Goal: Task Accomplishment & Management: Manage account settings

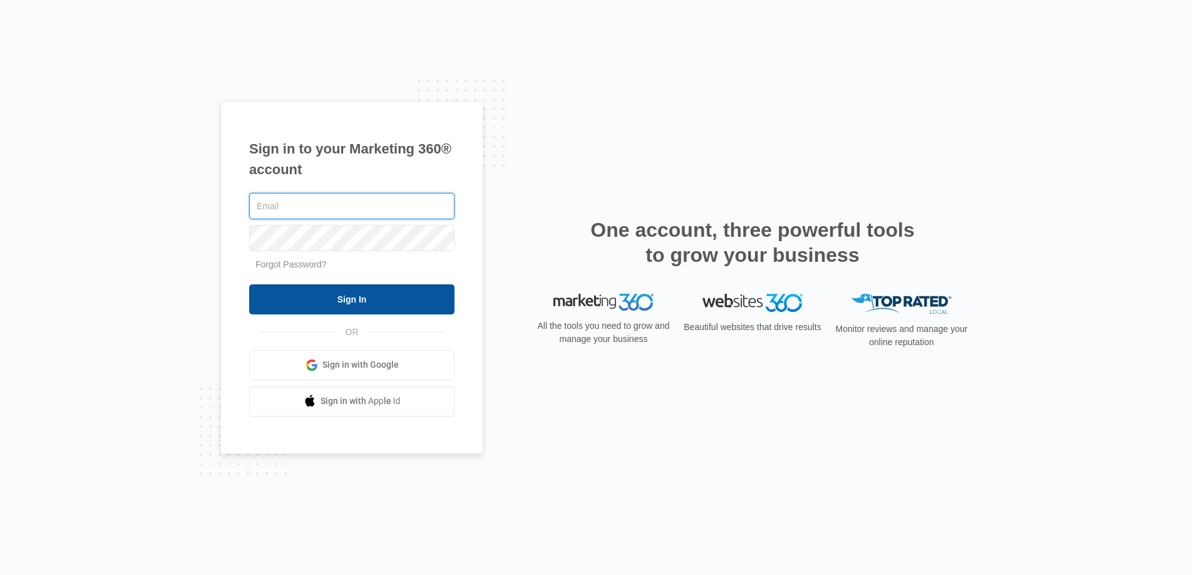
type input "[PERSON_NAME][EMAIL_ADDRESS][PERSON_NAME][DOMAIN_NAME]"
click at [288, 294] on input "Sign In" at bounding box center [351, 299] width 205 height 30
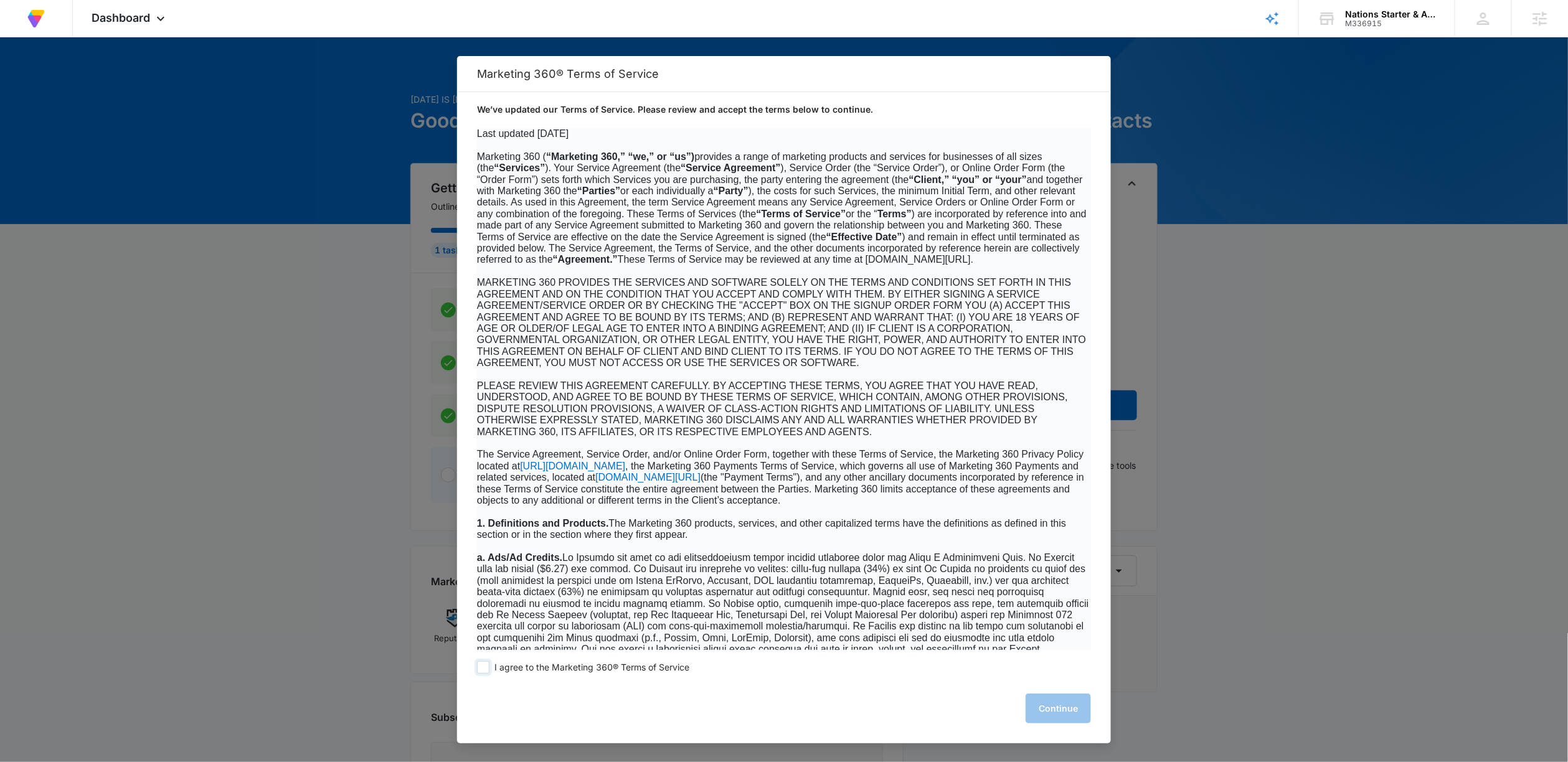
click at [484, 667] on span at bounding box center [484, 667] width 13 height 13
click at [484, 667] on input "I agree to the Marketing 360® Terms of Service" at bounding box center [484, 667] width 13 height 13
checkbox input "true"
click at [1048, 716] on button "Continue" at bounding box center [1059, 708] width 66 height 30
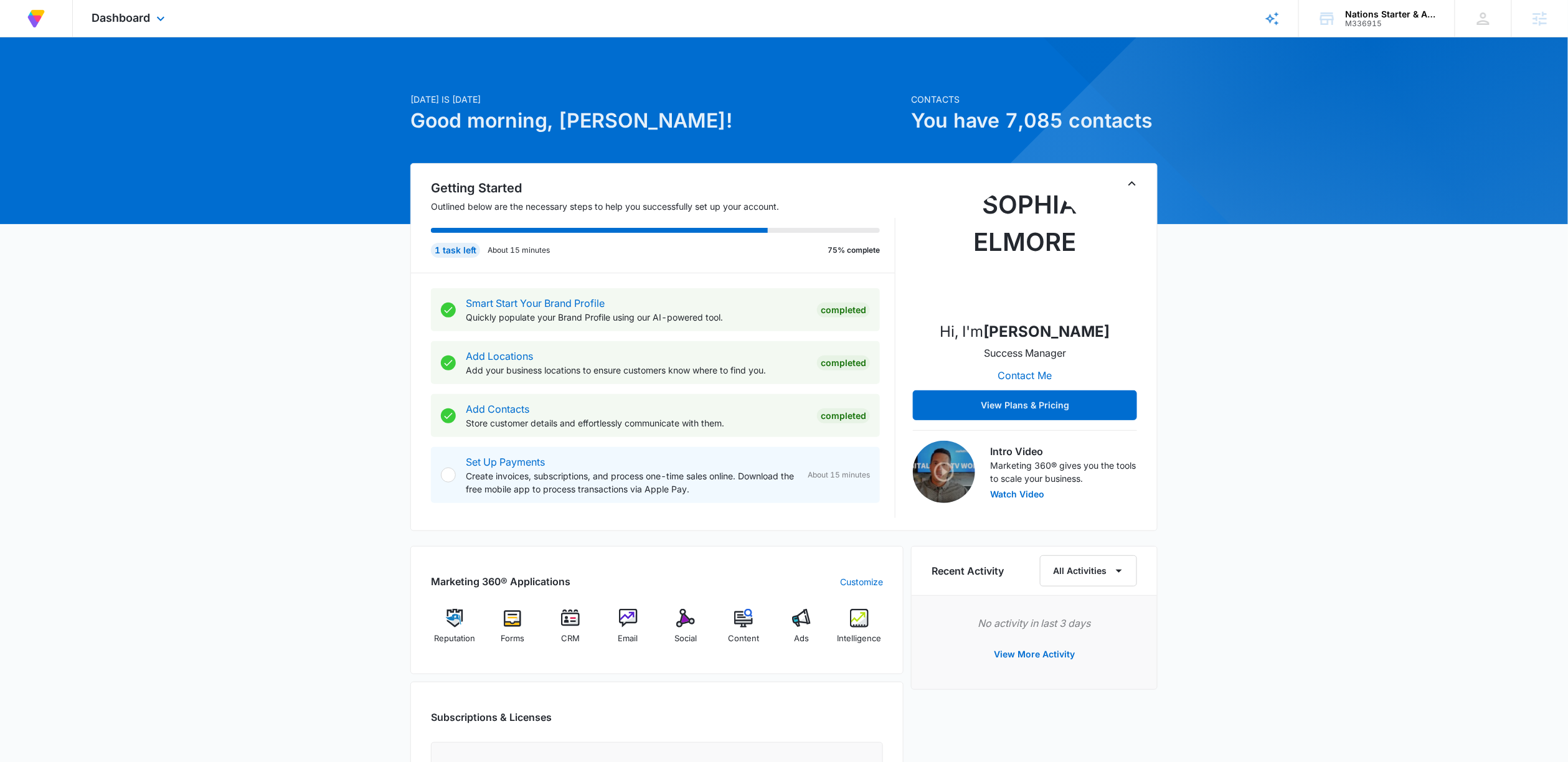
click at [147, 4] on div "Dashboard Apps Reputation Forms CRM Email Social Content Ads Intelligence Files…" at bounding box center [129, 18] width 114 height 37
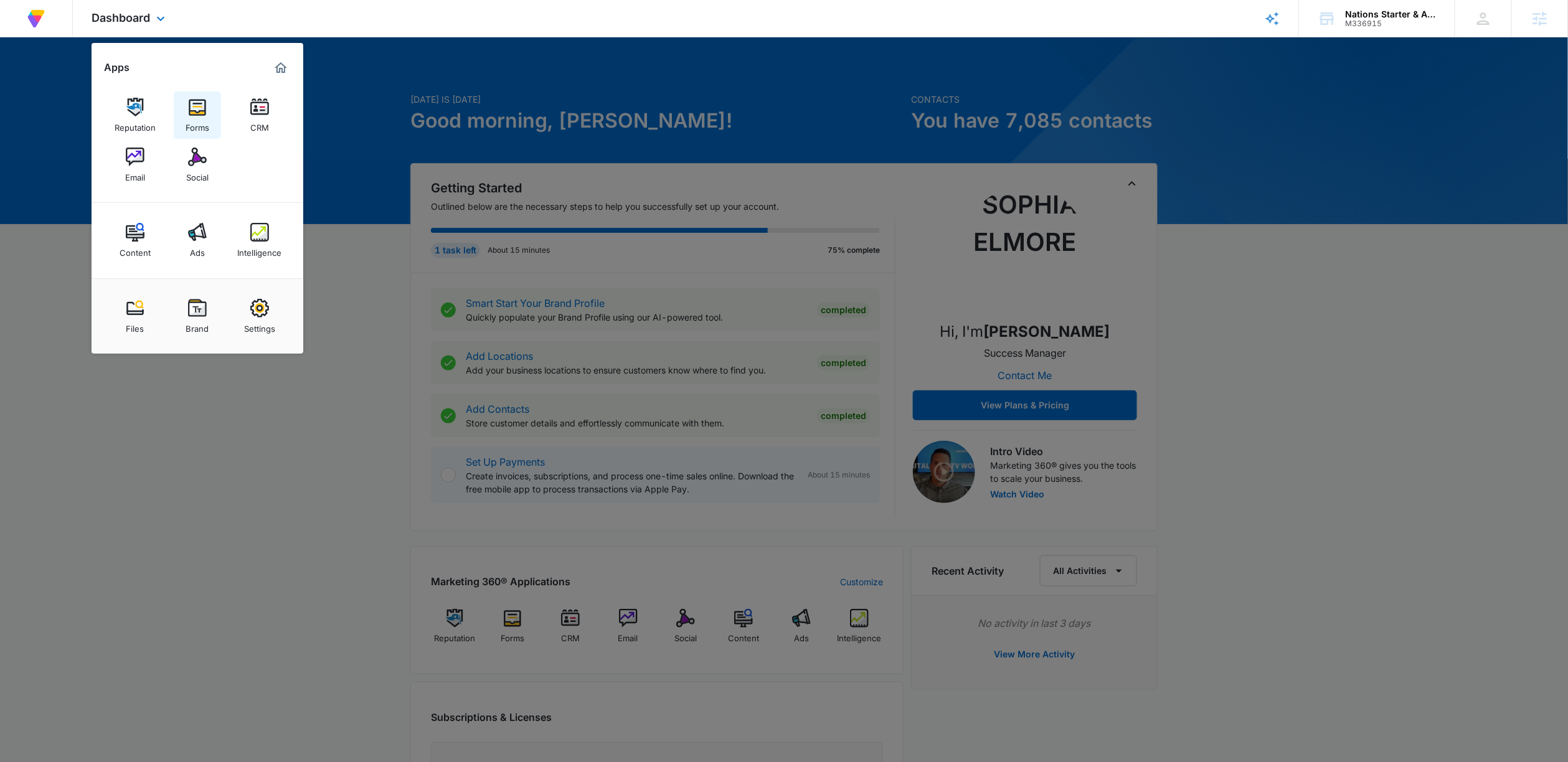
click at [201, 100] on img at bounding box center [197, 106] width 19 height 19
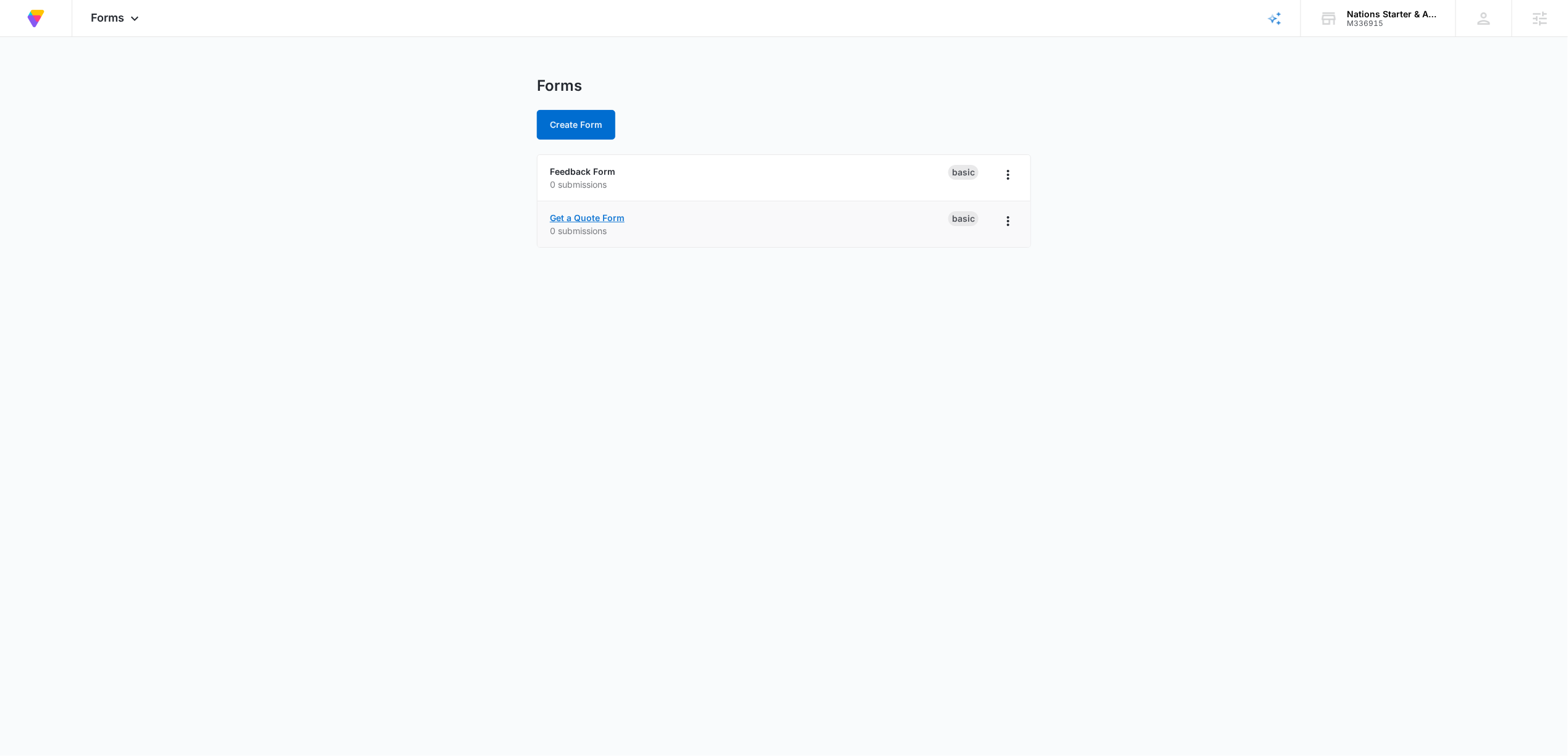
click at [602, 215] on link "Get a Quote Form" at bounding box center [587, 217] width 75 height 11
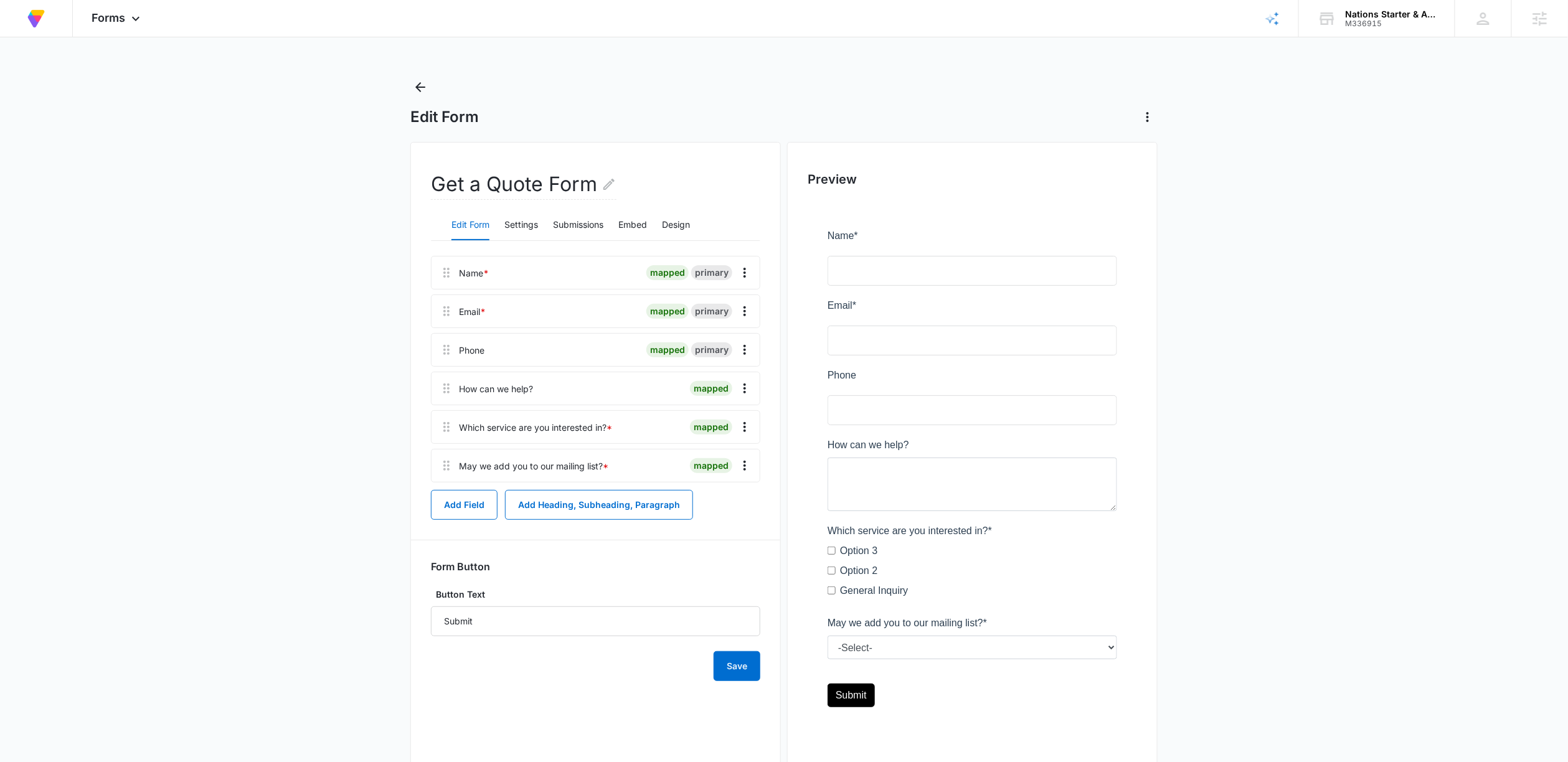
click at [652, 226] on div "Edit Form Settings Submissions Embed Design" at bounding box center [595, 225] width 329 height 31
click at [646, 224] on button "Embed" at bounding box center [633, 226] width 29 height 30
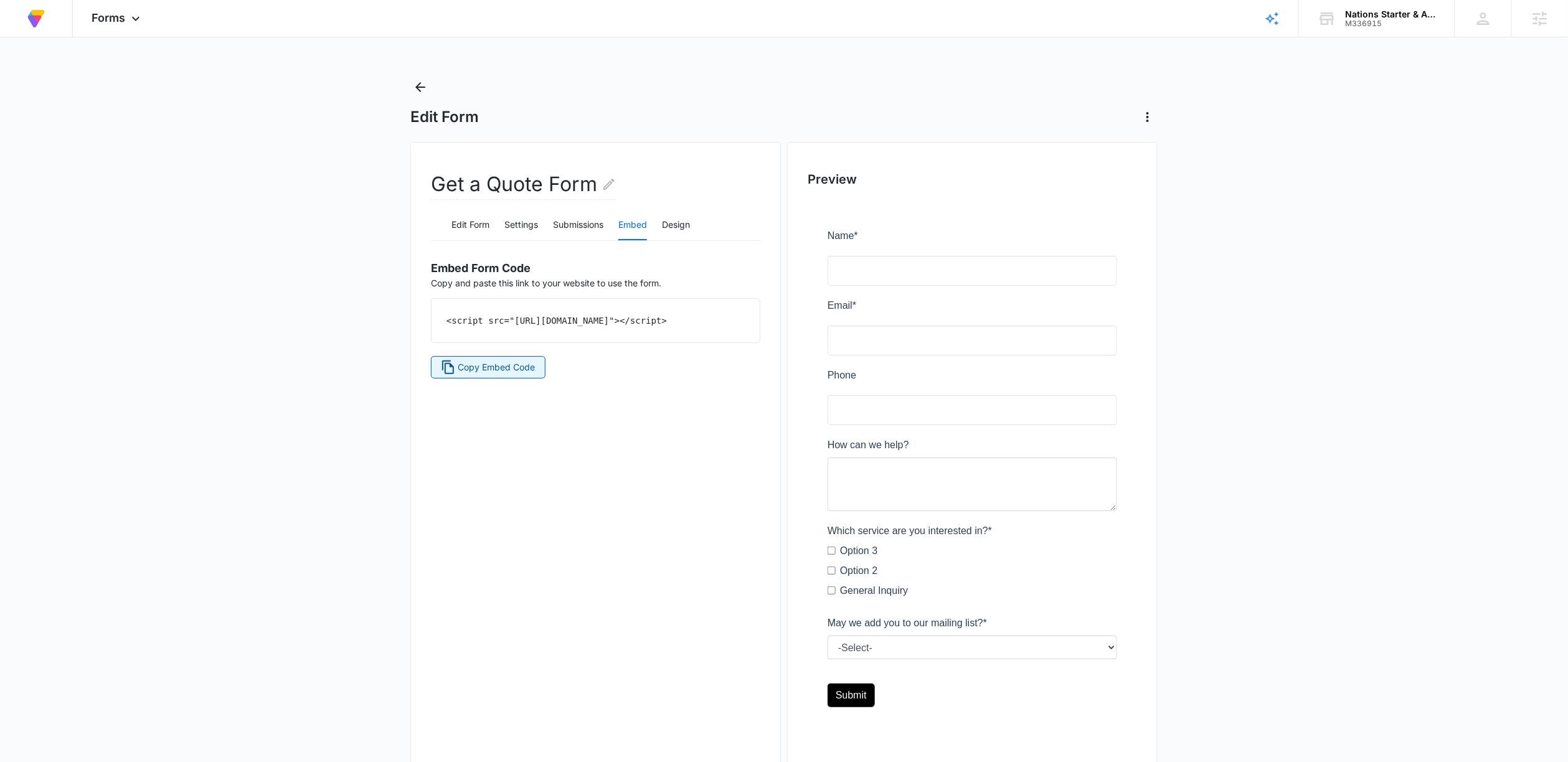
click at [472, 374] on span "Copy Embed Code" at bounding box center [497, 367] width 78 height 14
click at [90, 3] on div "Forms Apps Reputation Forms CRM Email Social Content Ads Intelligence Files Bra…" at bounding box center [117, 18] width 90 height 37
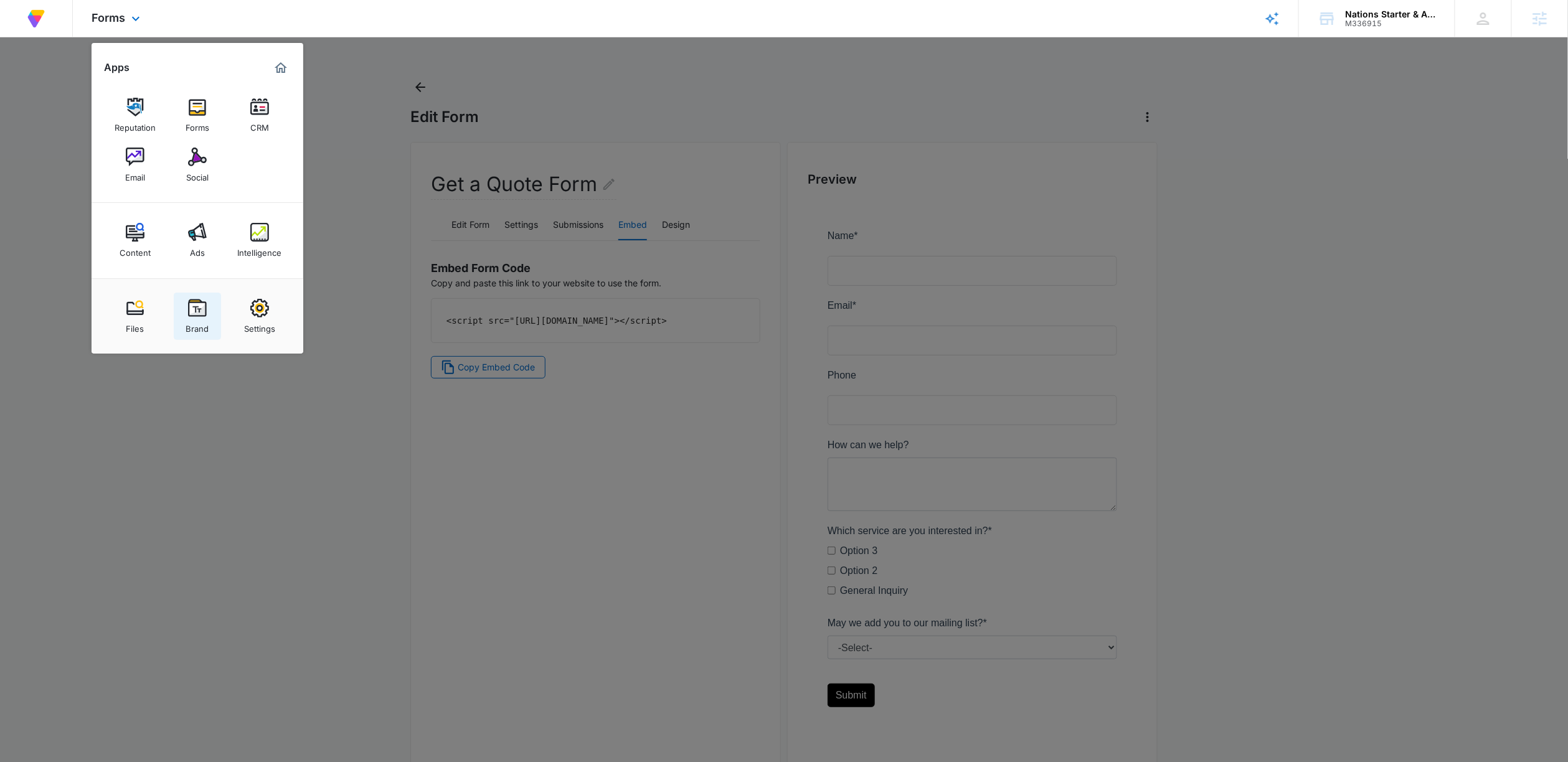
click at [185, 312] on link "Brand" at bounding box center [198, 316] width 48 height 48
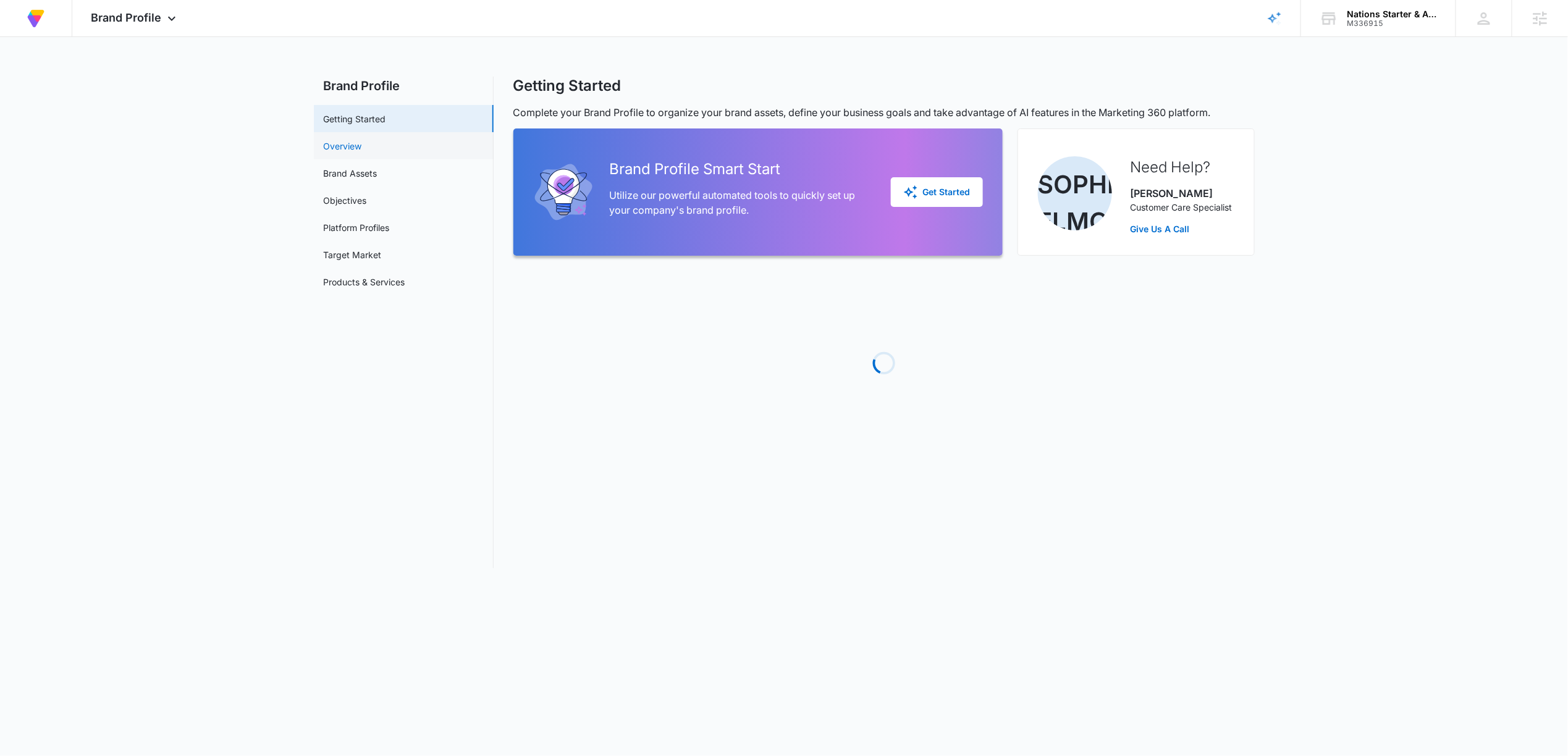
click at [349, 139] on link "Overview" at bounding box center [342, 145] width 38 height 13
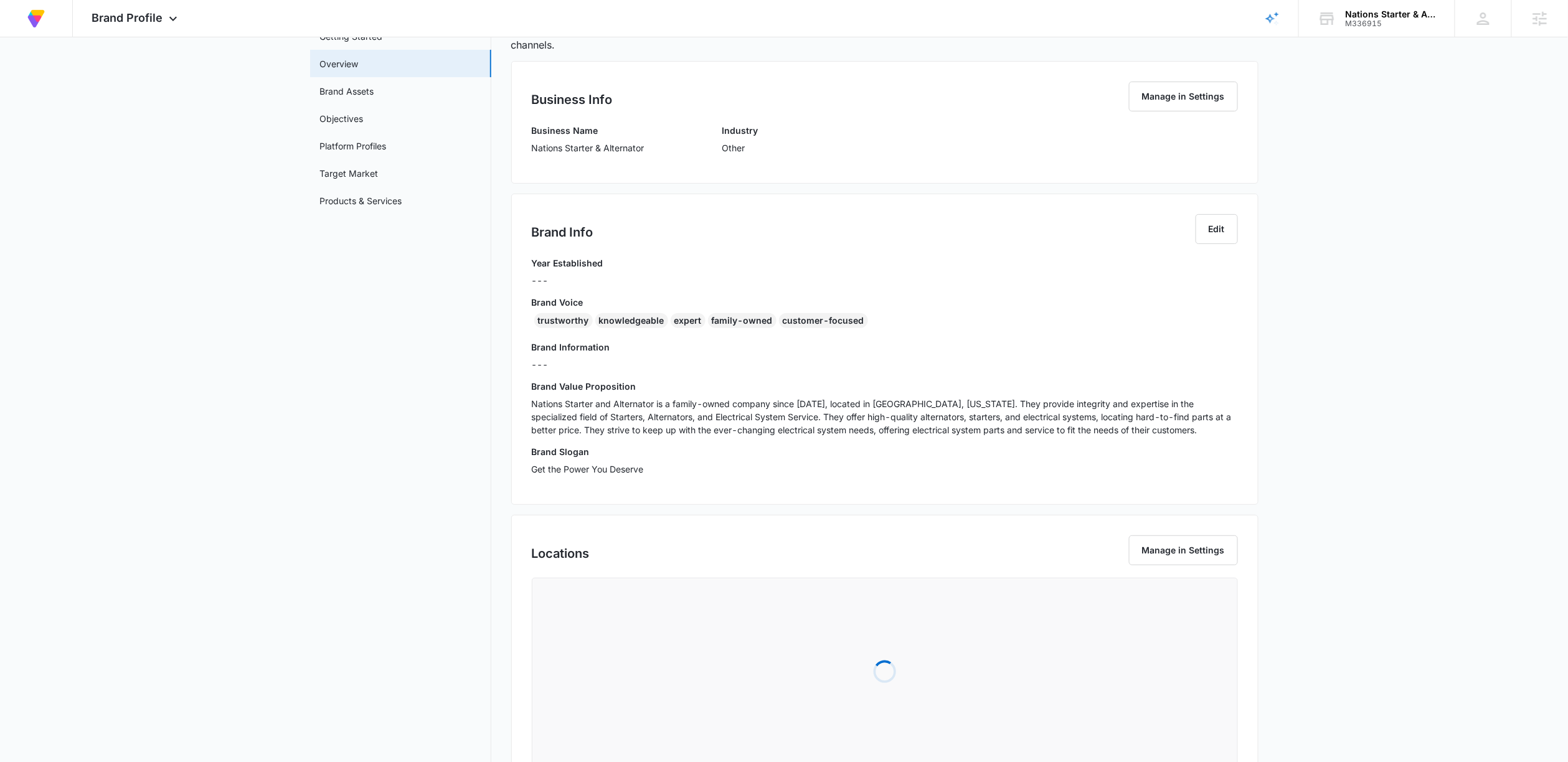
scroll to position [78, 0]
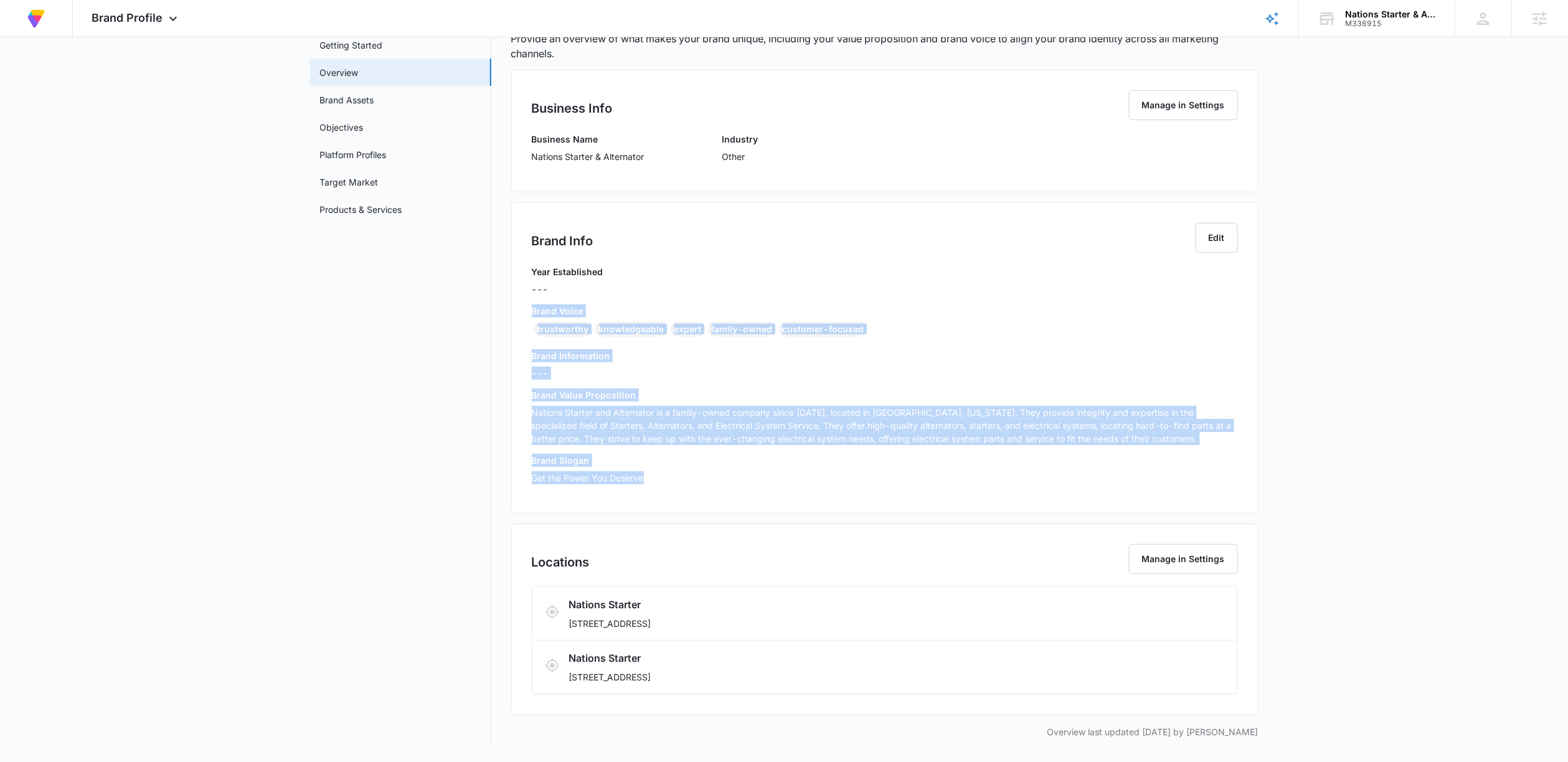
drag, startPoint x: 667, startPoint y: 479, endPoint x: 513, endPoint y: 309, distance: 229.4
click at [513, 309] on div "Brand Info Edit Year Established --- Brand Voice trustworthy knowledgeable expe…" at bounding box center [884, 357] width 747 height 311
copy div "Brand Voice trustworthy knowledgeable expert family-owned customer-focused Bran…"
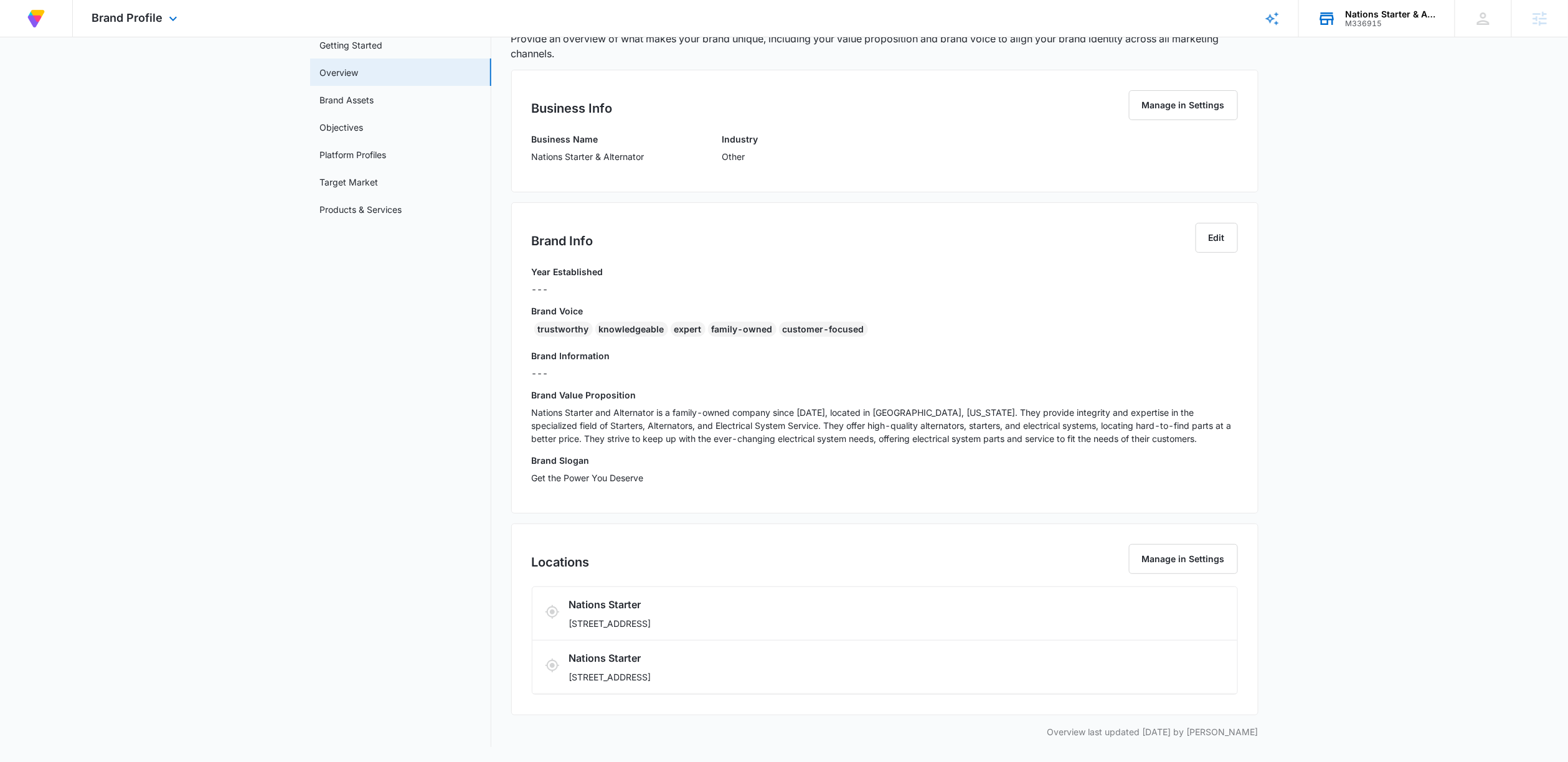
click at [1348, 18] on div "Nations Starter & Alternator" at bounding box center [1391, 14] width 91 height 10
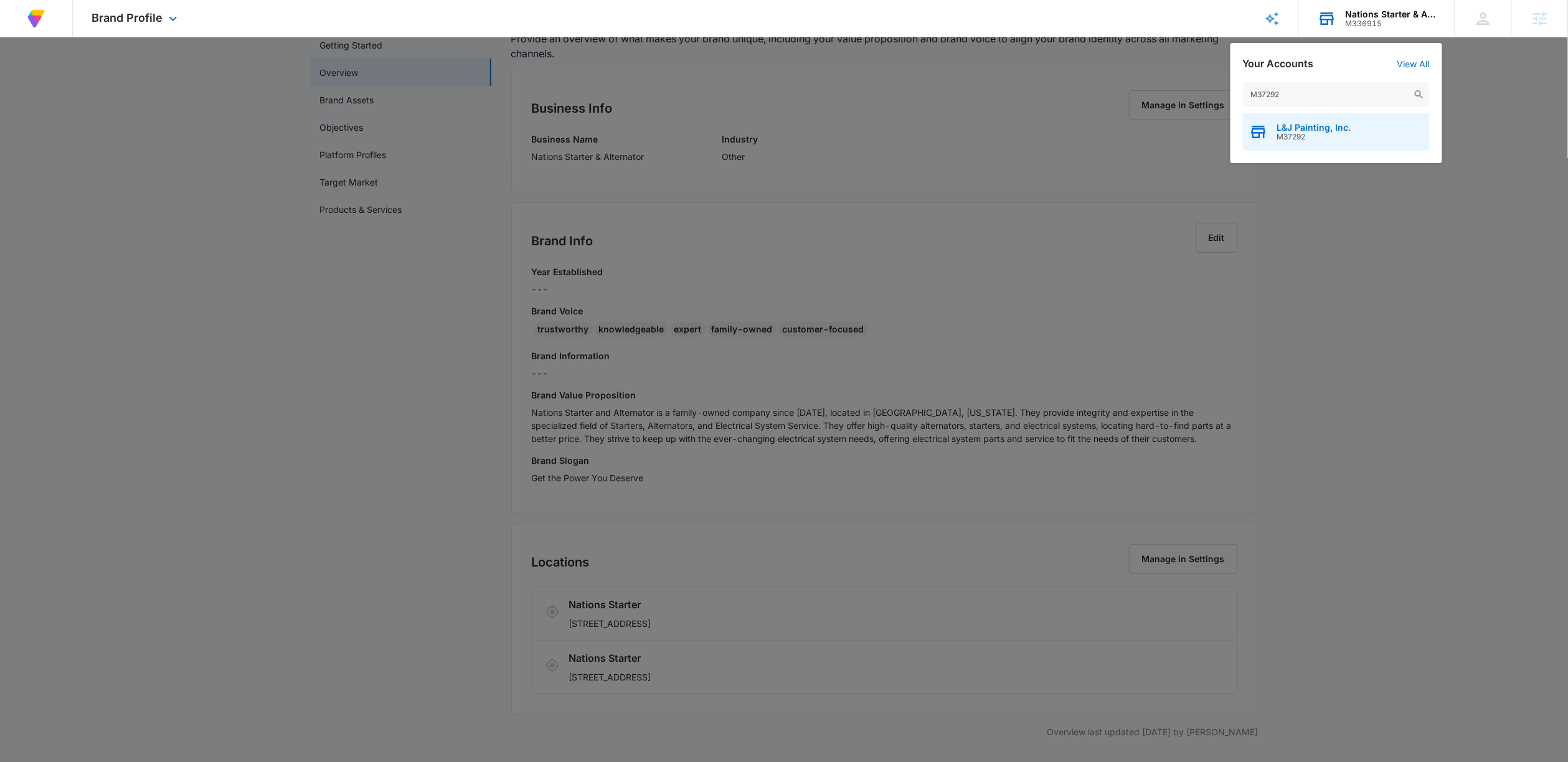
type input "M37292"
click at [1320, 133] on span "M37292" at bounding box center [1314, 136] width 74 height 9
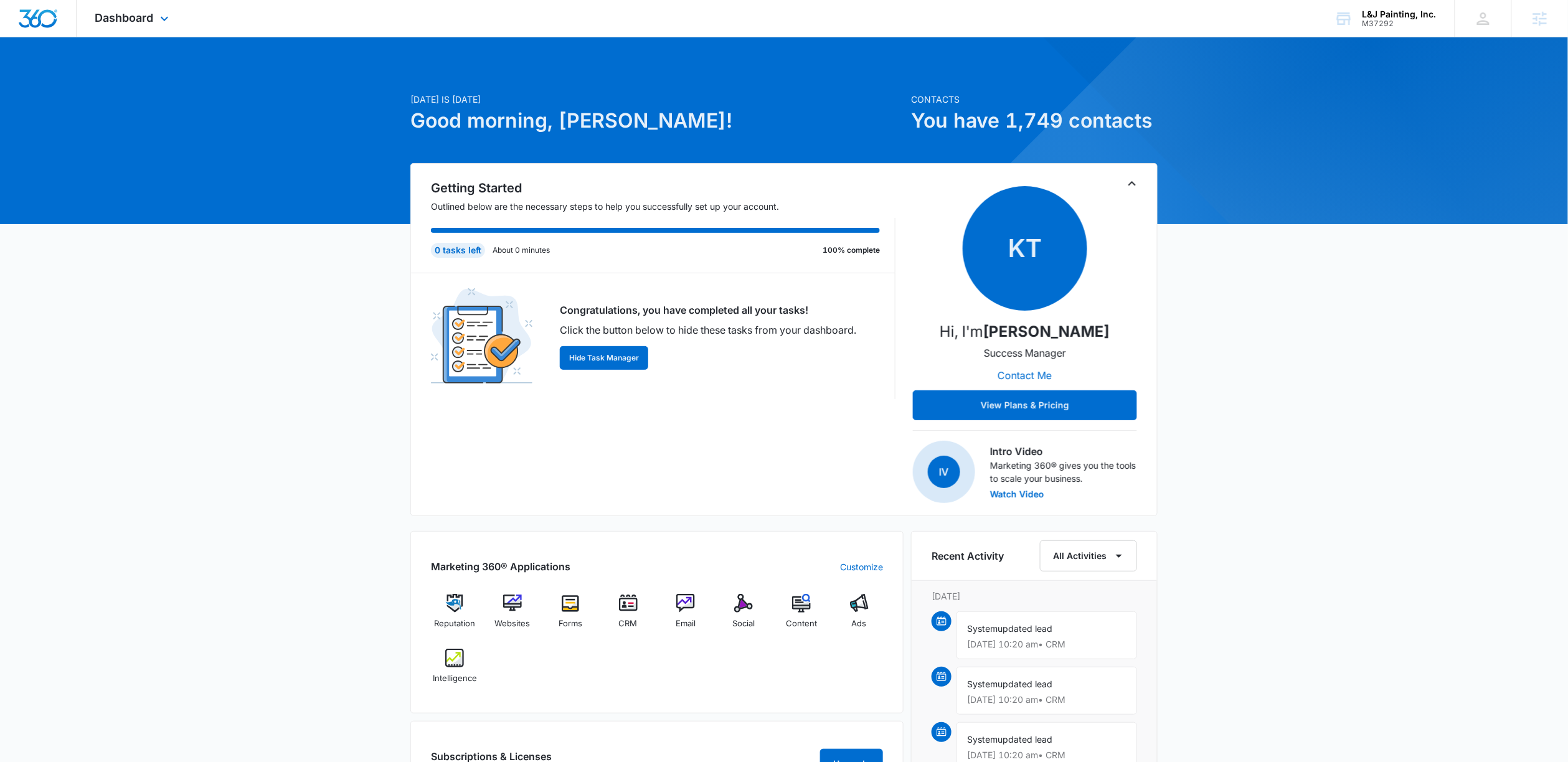
click at [146, 6] on div "Dashboard Apps Reputation Websites Forms CRM Email Social Content Ads Intellige…" at bounding box center [133, 18] width 114 height 37
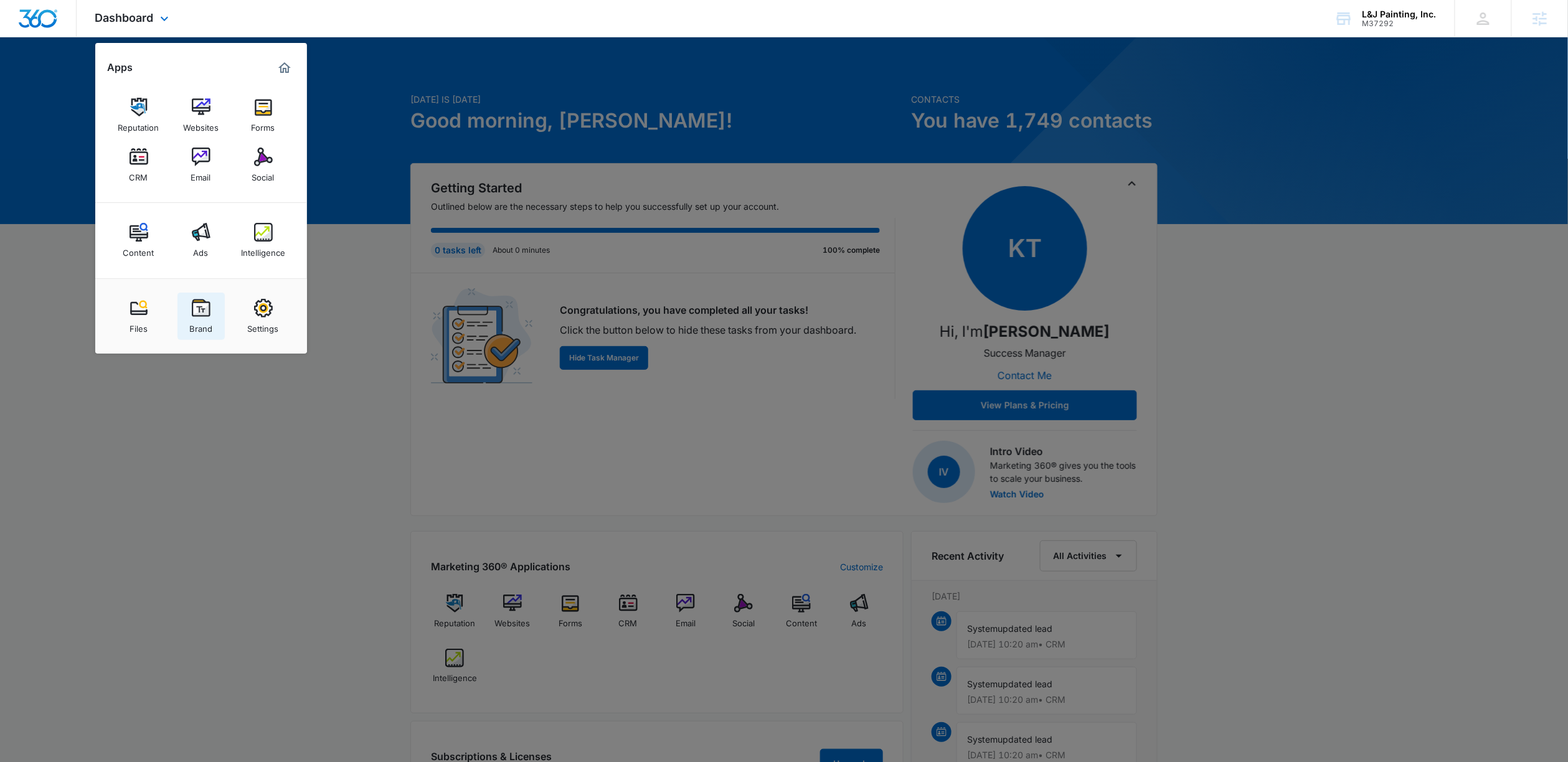
click at [202, 321] on div "Brand" at bounding box center [200, 325] width 23 height 16
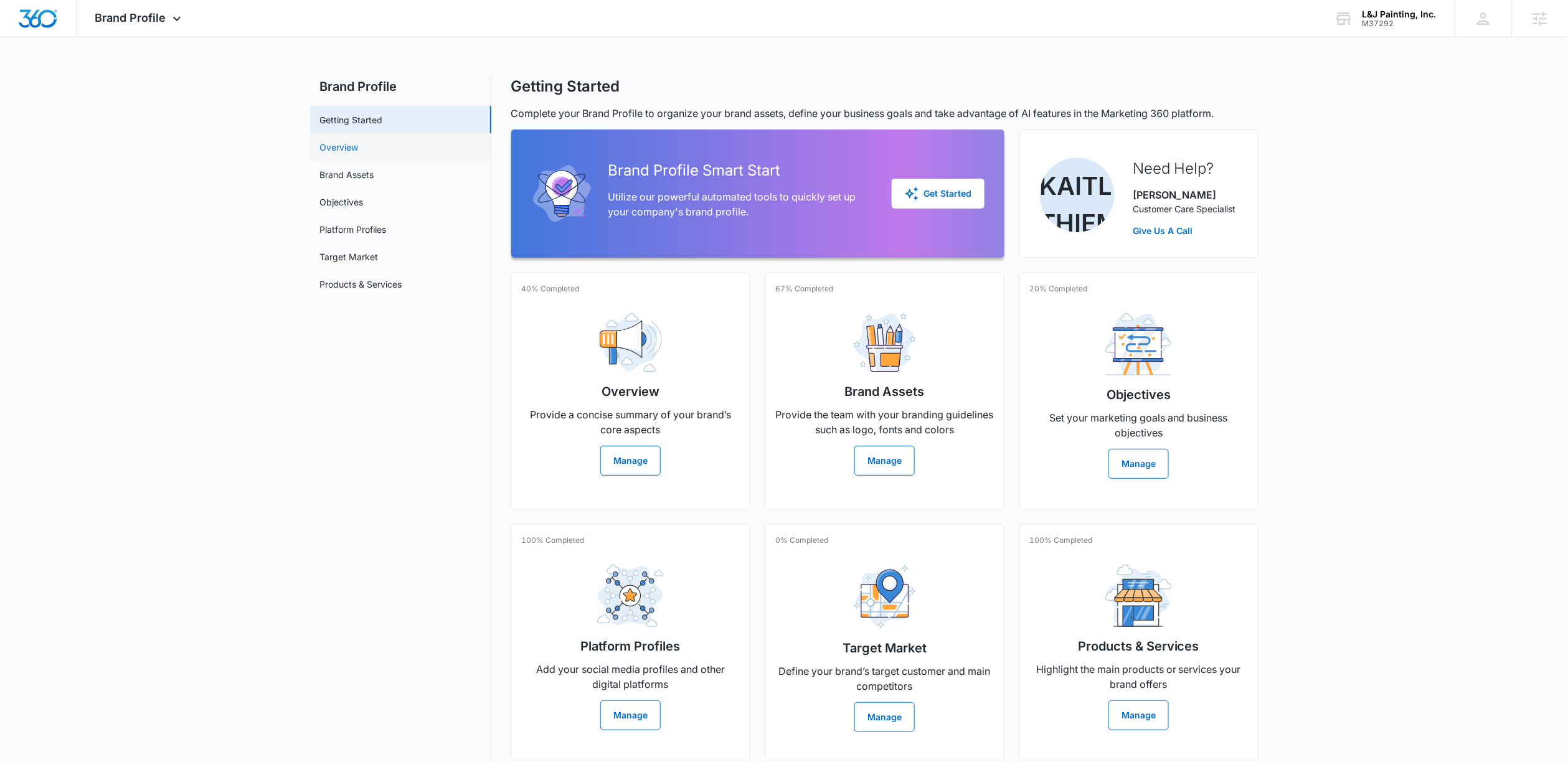
click at [359, 140] on link "Overview" at bounding box center [339, 146] width 39 height 13
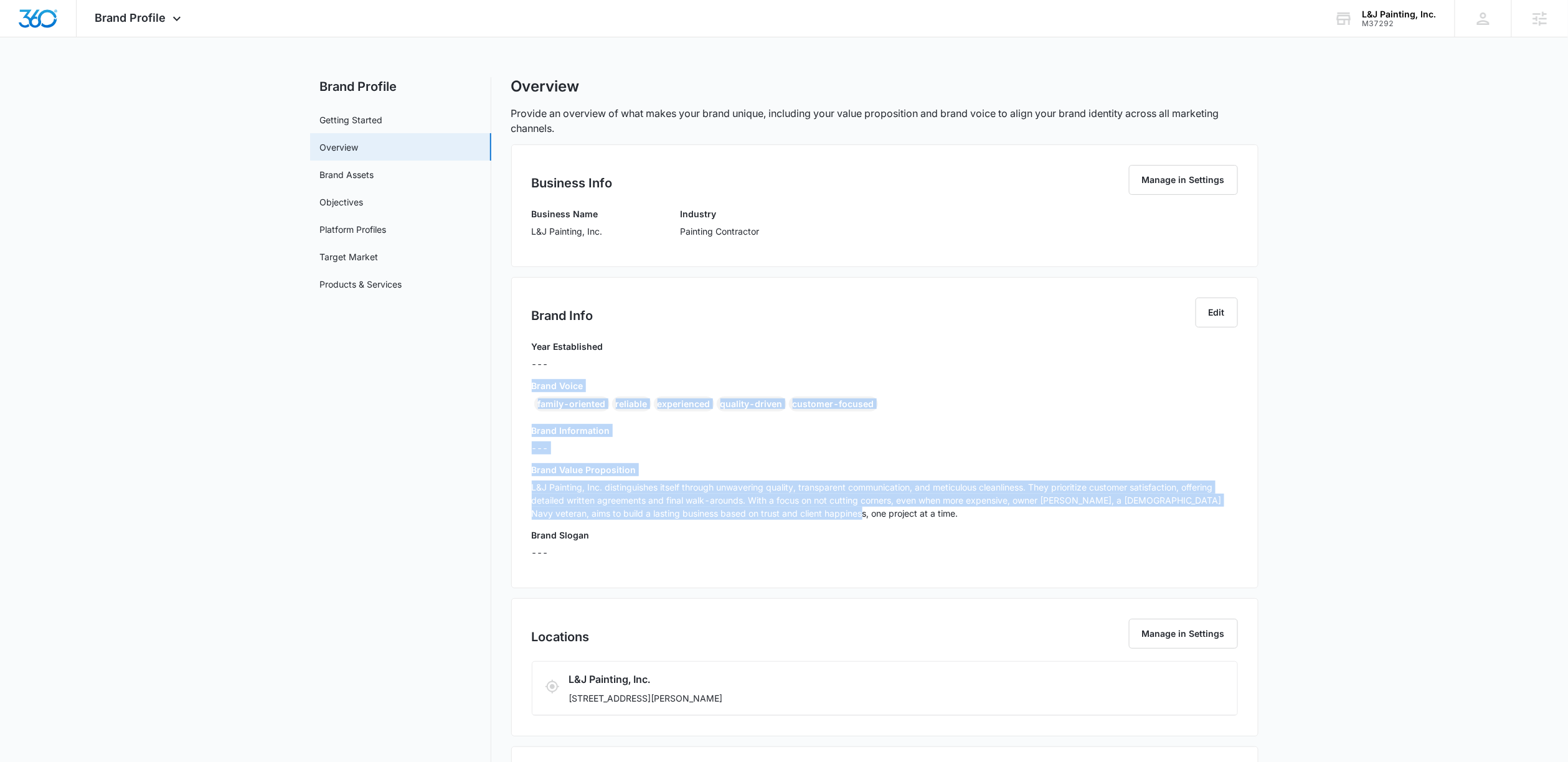
drag, startPoint x: 854, startPoint y: 518, endPoint x: 515, endPoint y: 387, distance: 363.4
click at [515, 387] on div "Brand Info Edit Year Established --- Brand Voice family-oriented reliable exper…" at bounding box center [884, 433] width 747 height 311
copy div "Brand Voice family-oriented reliable experienced quality-driven customer-focuse…"
click at [975, 431] on h3 "Brand Information" at bounding box center [885, 430] width 706 height 13
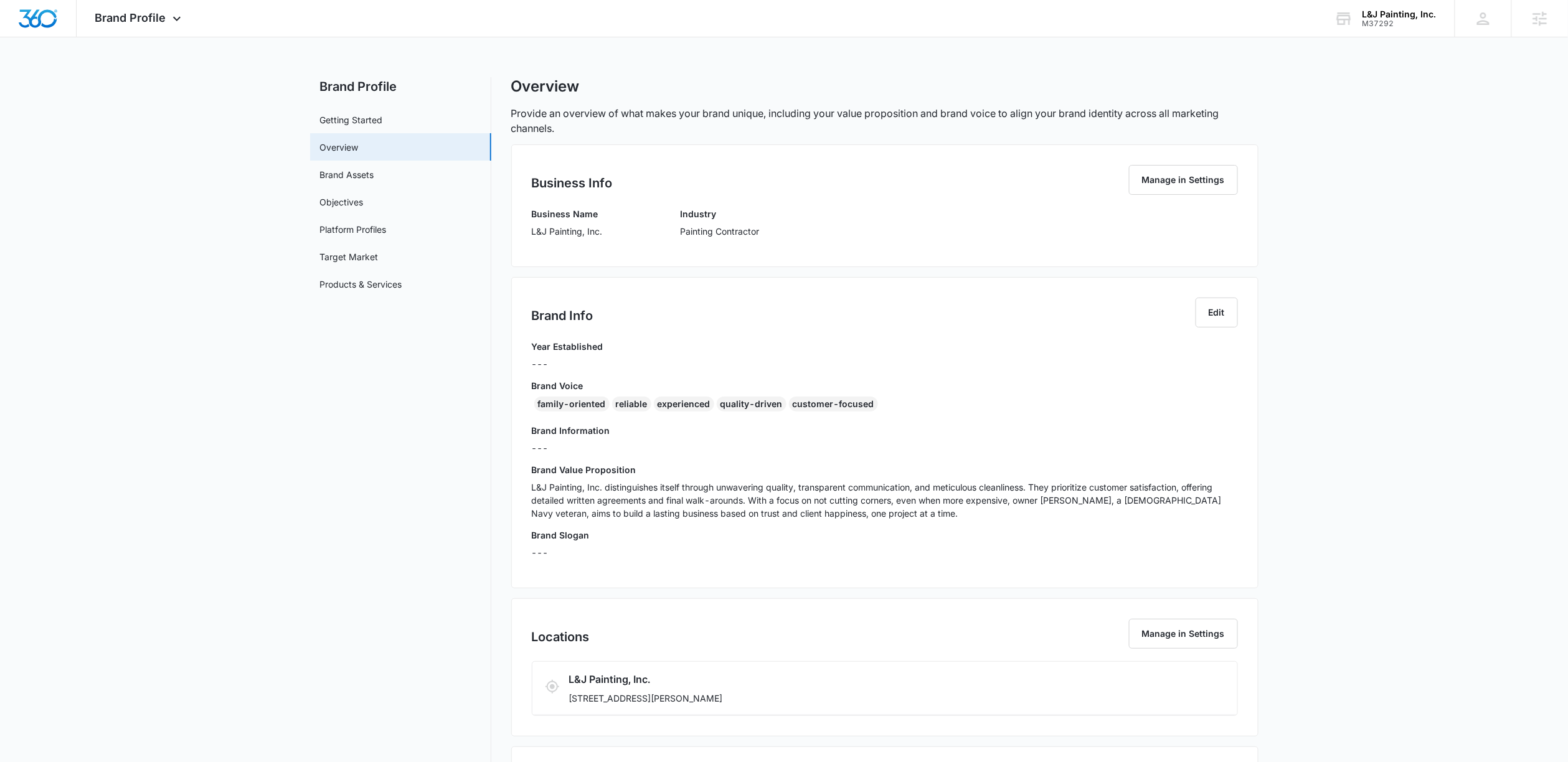
click at [882, 380] on h3 "Brand Voice" at bounding box center [885, 385] width 706 height 13
drag, startPoint x: 891, startPoint y: 404, endPoint x: 515, endPoint y: 404, distance: 376.0
click at [515, 404] on div "Brand Info Edit Year Established --- Brand Voice family-oriented reliable exper…" at bounding box center [884, 433] width 747 height 311
copy div "family-oriented reliable experienced quality-driven customer-focused"
click at [609, 227] on div "Business Name L&J Painting, Inc. Industry Painting Contractor" at bounding box center [885, 226] width 706 height 39
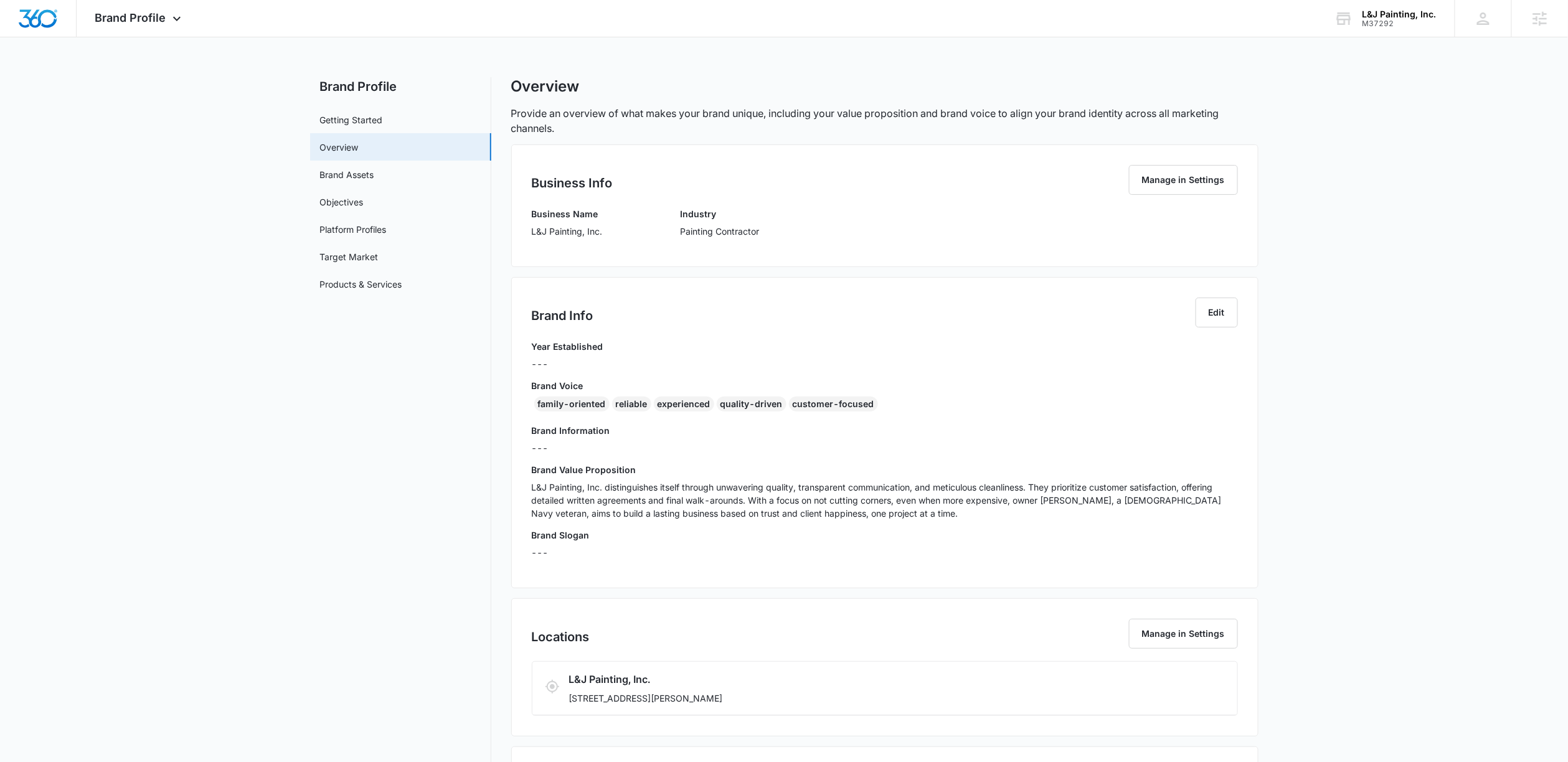
click at [577, 232] on p "L&J Painting, Inc." at bounding box center [567, 231] width 71 height 13
copy p "L&J Painting, Inc."
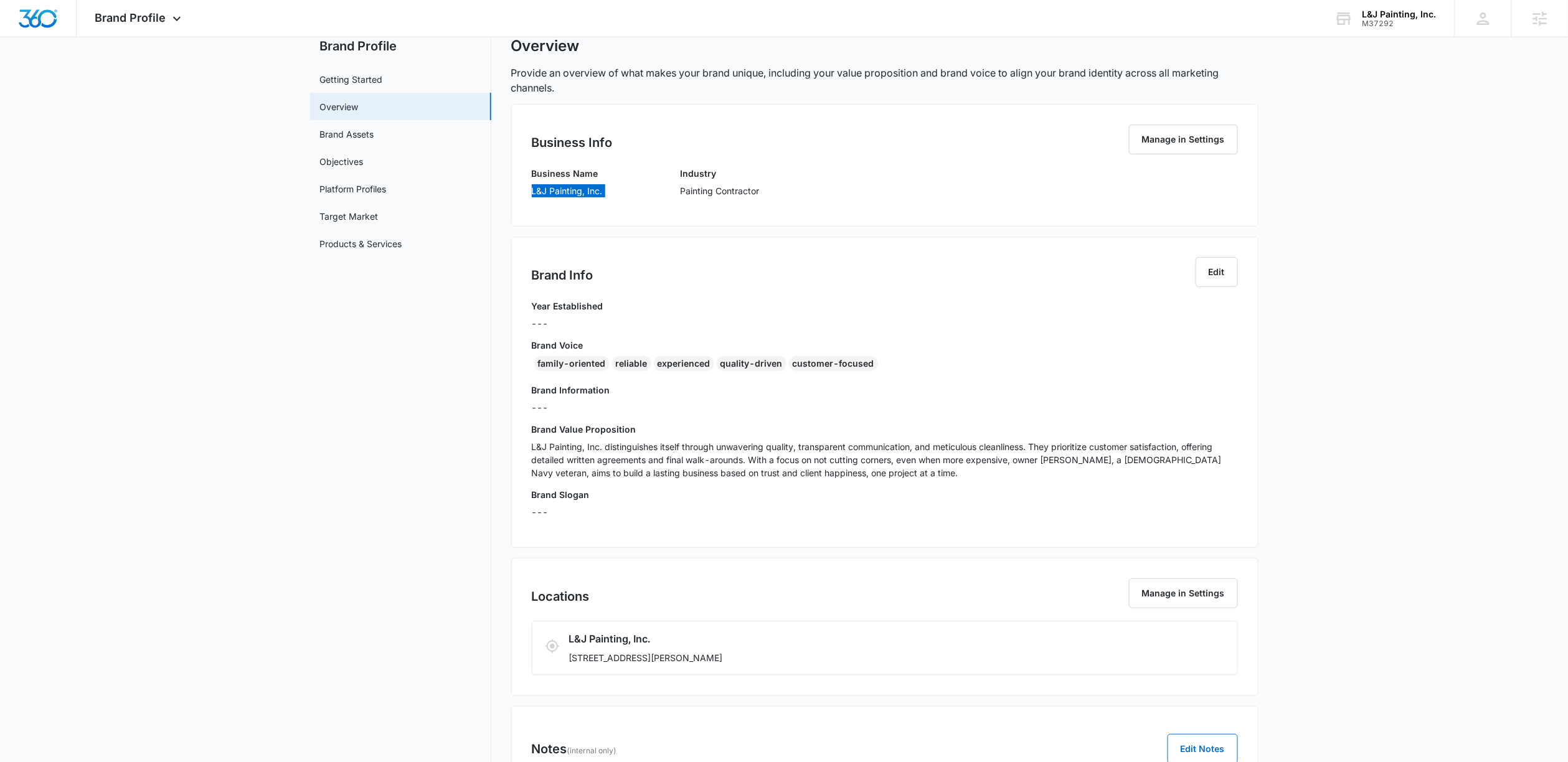
scroll to position [43, 0]
drag, startPoint x: 740, startPoint y: 661, endPoint x: 651, endPoint y: 661, distance: 89.0
click at [651, 661] on p "1120 W Butler Rd, Greenville, SC 29607" at bounding box center [827, 656] width 516 height 13
drag, startPoint x: 745, startPoint y: 652, endPoint x: 647, endPoint y: 657, distance: 98.1
click at [647, 657] on p "1120 W Butler Rd, Greenville, SC 29607" at bounding box center [827, 656] width 516 height 13
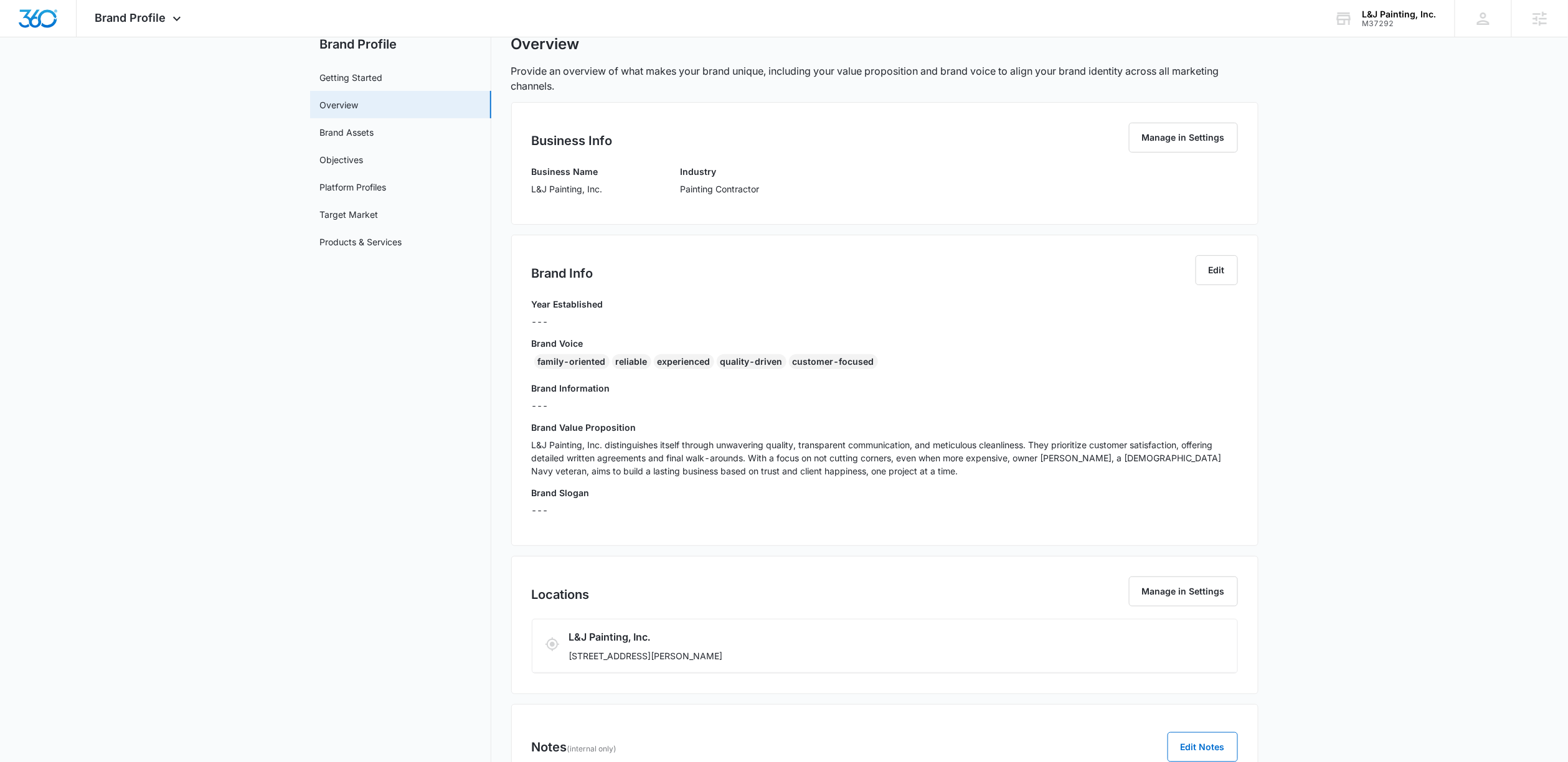
copy p "Greenville, SC 29607"
click at [358, 208] on link "Target Market" at bounding box center [349, 214] width 59 height 13
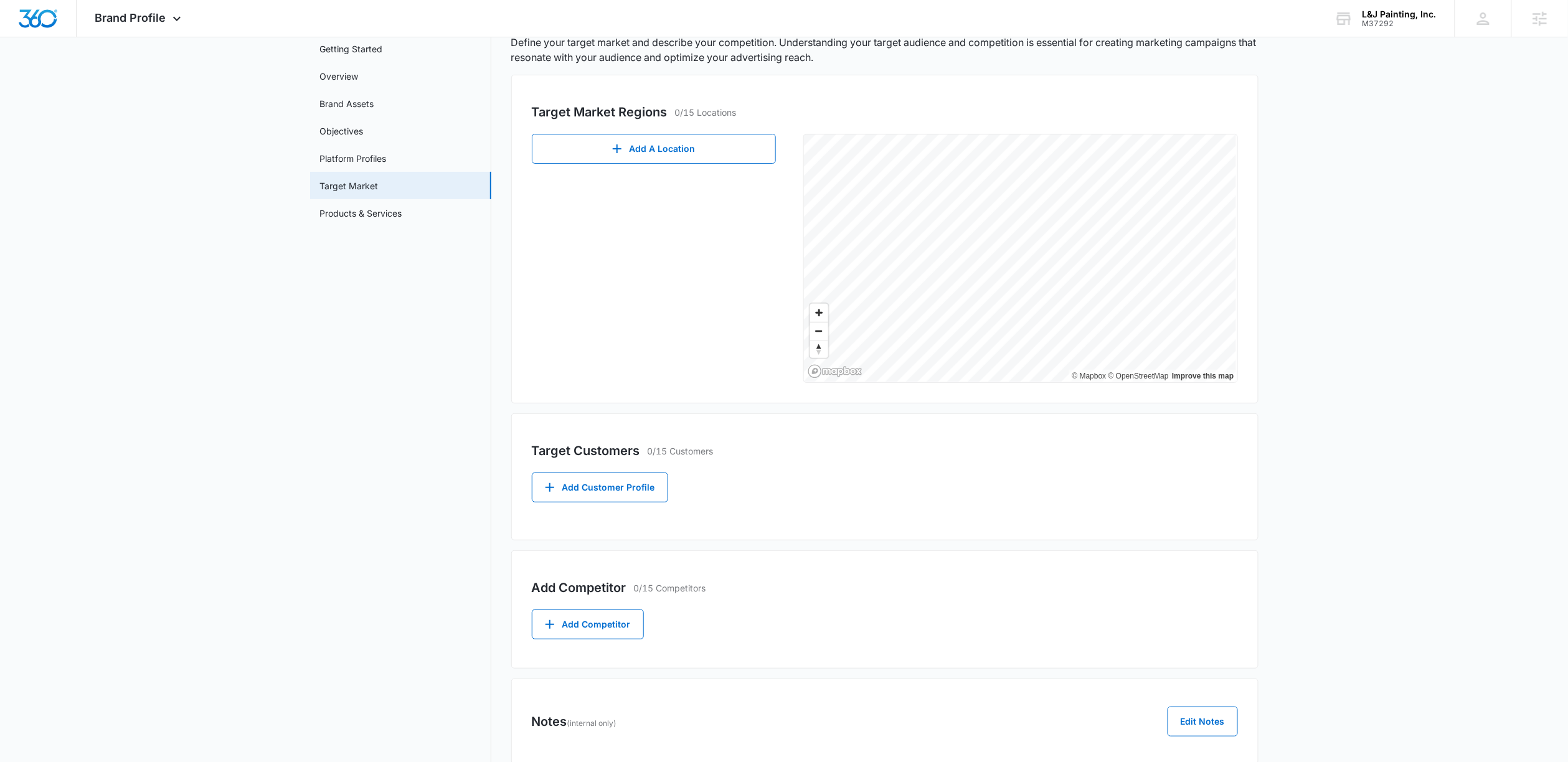
scroll to position [75, 0]
click at [390, 203] on link "Products & Services" at bounding box center [361, 209] width 83 height 13
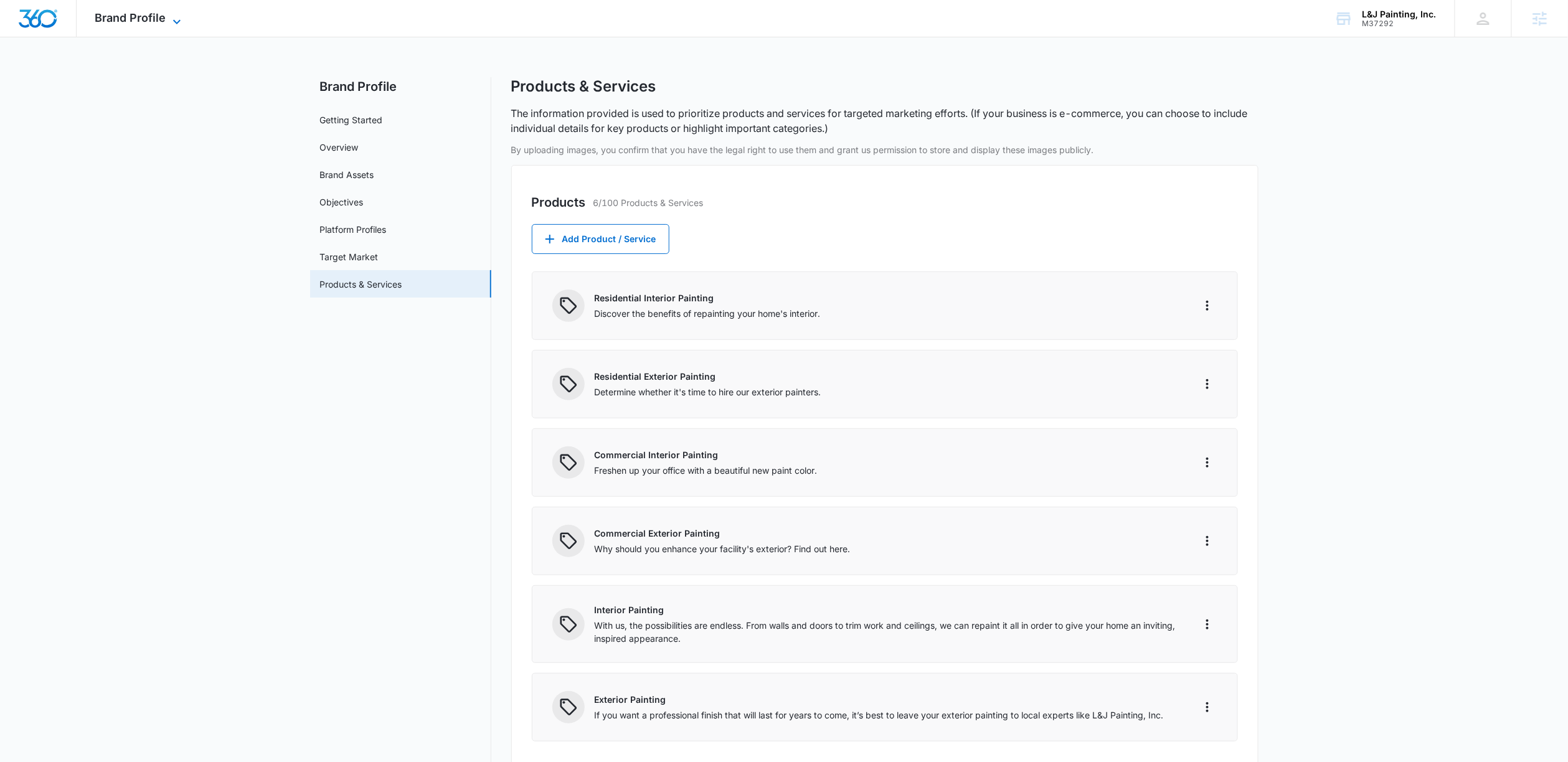
click at [137, 13] on span "Brand Profile" at bounding box center [130, 17] width 71 height 13
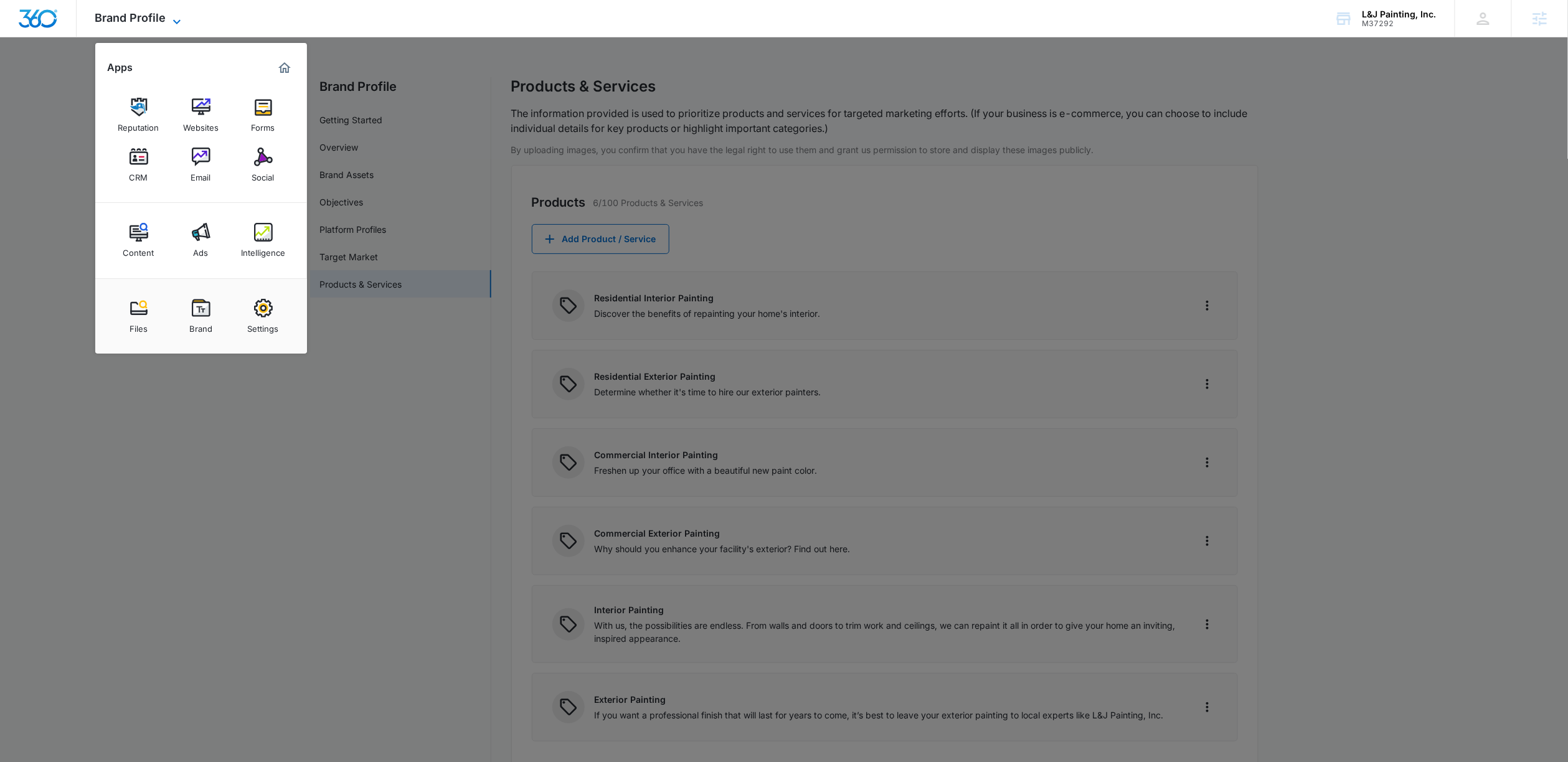
click at [147, 17] on span "Brand Profile" at bounding box center [130, 17] width 71 height 13
